Goal: Information Seeking & Learning: Learn about a topic

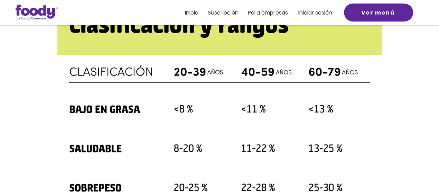
scroll to position [311, 0]
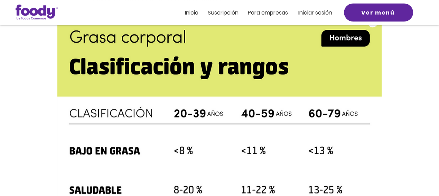
drag, startPoint x: 73, startPoint y: 62, endPoint x: 238, endPoint y: 74, distance: 165.5
click at [238, 74] on img "main content" at bounding box center [219, 152] width 324 height 279
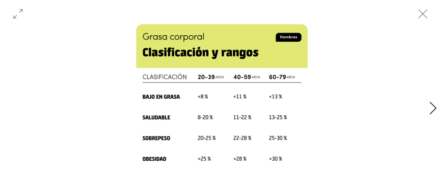
scroll to position [346, 0]
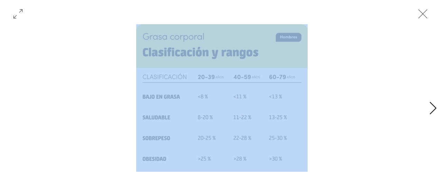
drag, startPoint x: 135, startPoint y: 21, endPoint x: 329, endPoint y: 108, distance: 212.7
click at [329, 108] on div at bounding box center [219, 98] width 439 height 196
click at [308, 109] on div "Gallery with 2 items" at bounding box center [222, 97] width 400 height 147
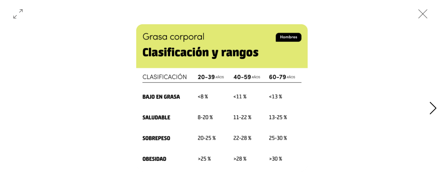
drag, startPoint x: 292, startPoint y: 99, endPoint x: 432, endPoint y: 107, distance: 140.3
click at [432, 107] on icon "Next Item" at bounding box center [433, 108] width 8 height 13
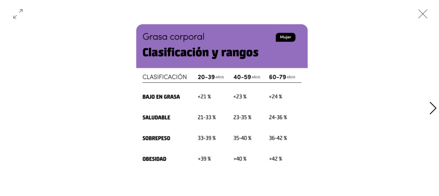
scroll to position [0, 400]
click at [10, 106] on icon "Previous Item" at bounding box center [10, 108] width 7 height 12
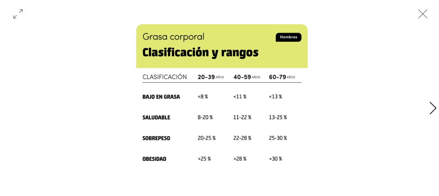
scroll to position [380, 0]
click at [432, 108] on icon "Next Item" at bounding box center [433, 108] width 8 height 13
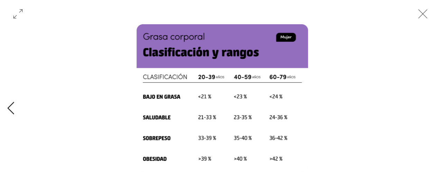
click at [432, 108] on div "Gallery with 2 items" at bounding box center [222, 108] width 444 height 168
click at [10, 105] on icon "Previous Item" at bounding box center [10, 108] width 7 height 12
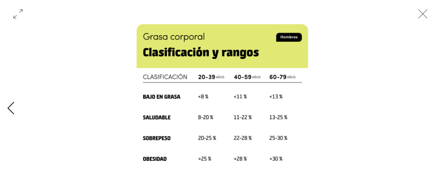
scroll to position [0, 0]
click at [432, 108] on icon "Next Item" at bounding box center [433, 108] width 8 height 13
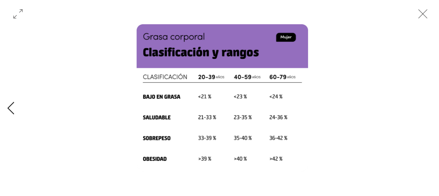
scroll to position [0, 400]
